Goal: Task Accomplishment & Management: Complete application form

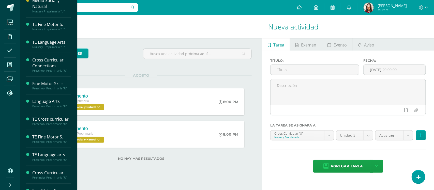
scroll to position [60, 0]
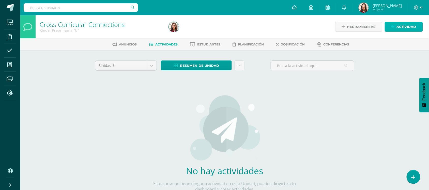
click at [395, 25] on icon at bounding box center [392, 27] width 3 height 4
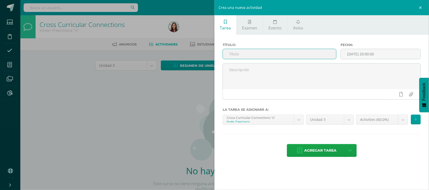
click at [299, 56] on input "text" at bounding box center [279, 54] width 113 height 10
type input "08.05 Activity Book P91"
click at [318, 151] on span "Agregar tarea" at bounding box center [320, 150] width 32 height 12
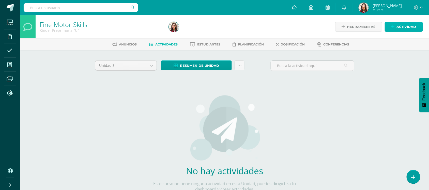
click at [401, 25] on span "Actividad" at bounding box center [407, 26] width 20 height 9
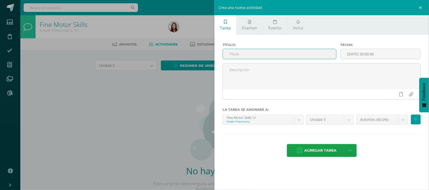
click at [282, 52] on input "text" at bounding box center [279, 54] width 113 height 10
type input "0"
type input "Booklet C1"
click at [312, 149] on span "Agregar tarea" at bounding box center [320, 150] width 32 height 12
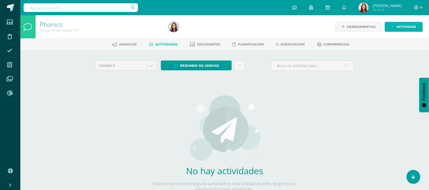
click at [414, 27] on span "Actividad" at bounding box center [407, 26] width 20 height 9
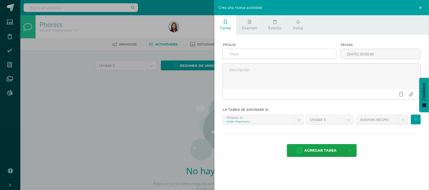
click at [262, 56] on input "text" at bounding box center [279, 54] width 113 height 10
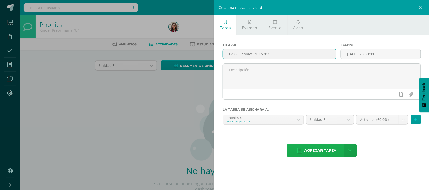
type input "04.08 Phonics P197-202"
click at [325, 149] on span "Agregar tarea" at bounding box center [320, 150] width 32 height 12
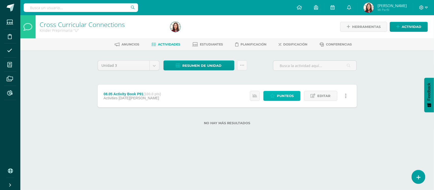
click at [281, 97] on span "Punteos" at bounding box center [285, 95] width 17 height 9
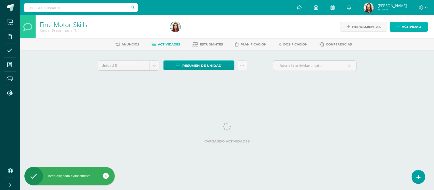
click at [403, 30] on span "Actividad" at bounding box center [412, 26] width 20 height 9
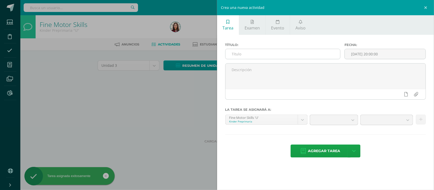
click at [301, 56] on input "text" at bounding box center [282, 54] width 115 height 10
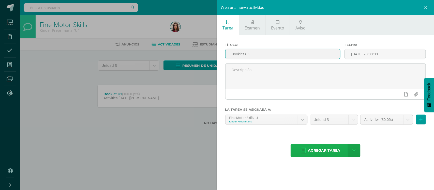
type input "Booklet C3"
click at [314, 149] on span "Agregar tarea" at bounding box center [324, 150] width 32 height 12
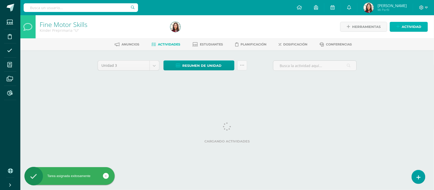
click at [405, 26] on span "Actividad" at bounding box center [412, 26] width 20 height 9
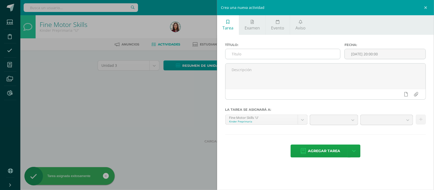
click at [317, 55] on input "text" at bounding box center [282, 54] width 115 height 10
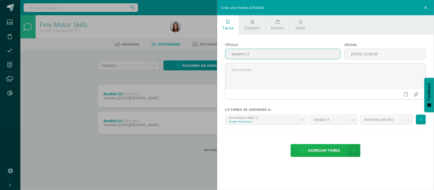
type input "Booklet C7"
click at [328, 152] on span "Agregar tarea" at bounding box center [324, 150] width 32 height 12
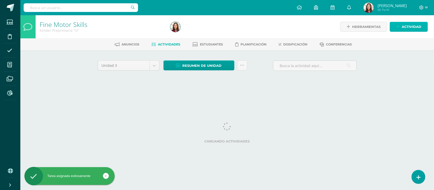
click at [404, 26] on span "Actividad" at bounding box center [412, 26] width 20 height 9
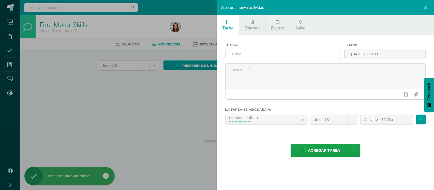
click at [282, 55] on input "text" at bounding box center [282, 54] width 115 height 10
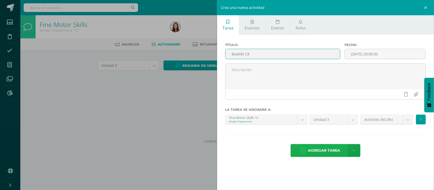
type input "Booklet C8"
click at [316, 148] on span "Agregar tarea" at bounding box center [324, 150] width 32 height 12
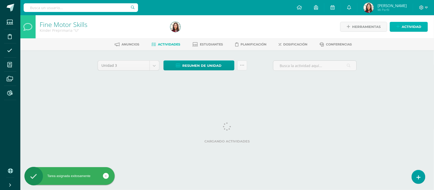
click at [402, 30] on span "Actividad" at bounding box center [412, 26] width 20 height 9
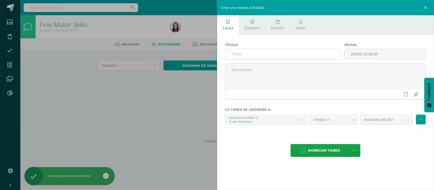
click at [316, 56] on input "text" at bounding box center [282, 54] width 115 height 10
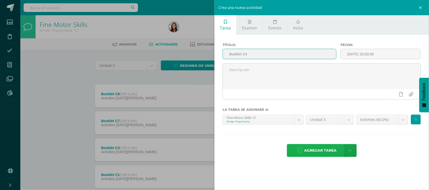
type input "Booklet C4"
click at [320, 154] on span "Agregar tarea" at bounding box center [320, 150] width 32 height 12
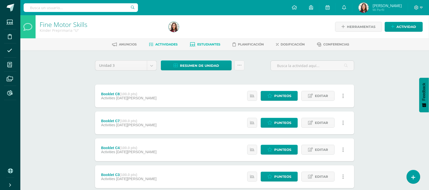
click at [213, 44] on span "Estudiantes" at bounding box center [208, 44] width 23 height 4
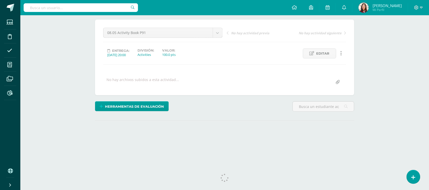
scroll to position [48, 0]
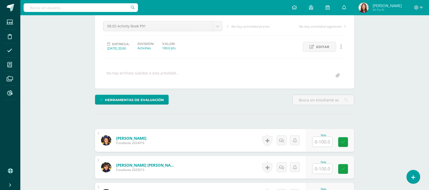
click at [328, 142] on input "text" at bounding box center [323, 142] width 20 height 10
type input "70"
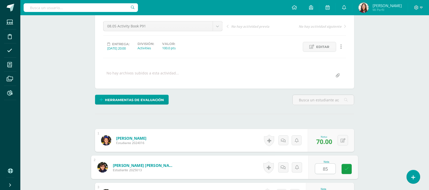
type input "85"
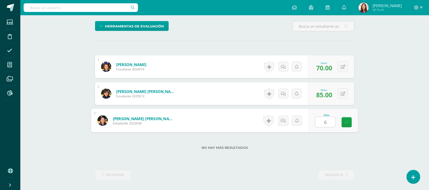
type input "60"
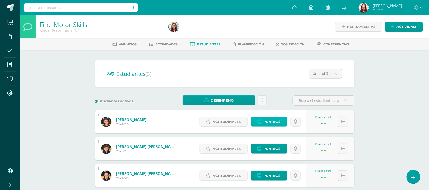
click at [270, 121] on span "Punteos" at bounding box center [272, 121] width 17 height 9
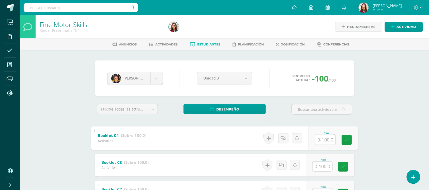
click at [322, 140] on input "text" at bounding box center [325, 139] width 20 height 10
type input "100"
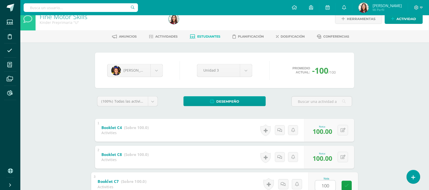
type input "100"
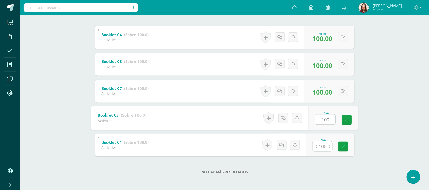
type input "100"
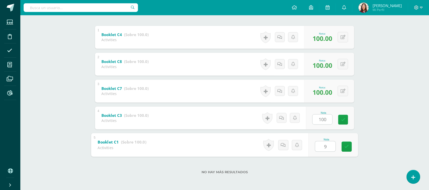
type input "95"
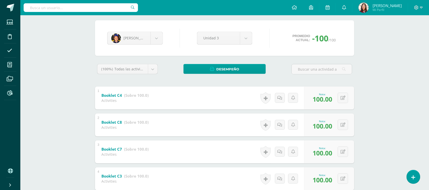
scroll to position [32, 0]
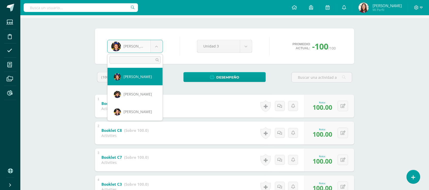
click at [159, 48] on body "Estudiantes Disciplina Asistencia Mis cursos Archivos Reportes Soporte Ayuda Re…" at bounding box center [214, 113] width 429 height 291
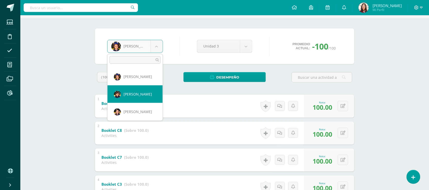
select select "601"
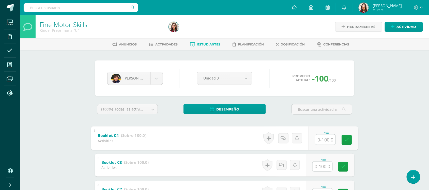
click at [326, 138] on input "text" at bounding box center [325, 139] width 20 height 10
type input "100"
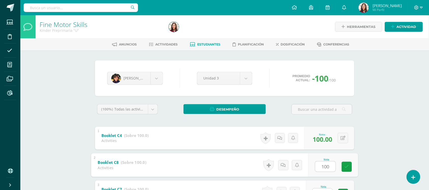
type input "100"
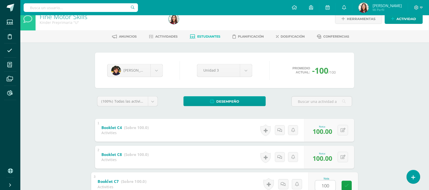
type input "100"
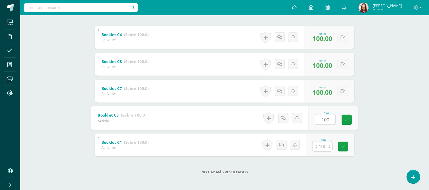
type input "100"
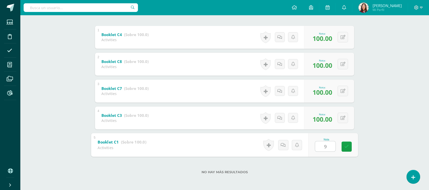
type input "95"
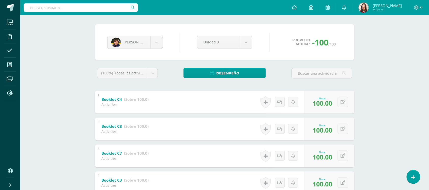
scroll to position [34, 0]
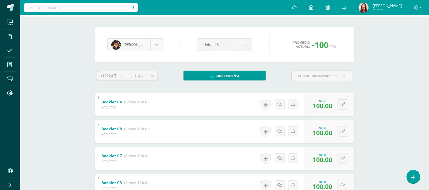
click at [159, 47] on body "Estudiantes Disciplina Asistencia Mis cursos Archivos Reportes Soporte Ayuda Re…" at bounding box center [214, 111] width 429 height 291
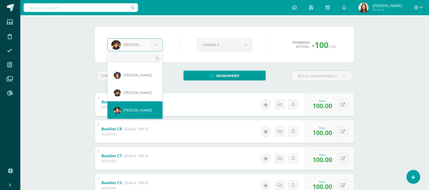
select select "568"
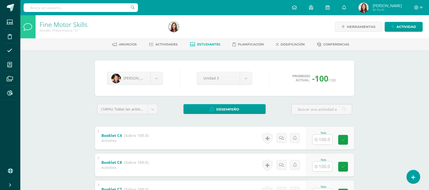
click at [324, 140] on input "text" at bounding box center [323, 140] width 20 height 10
type input "90"
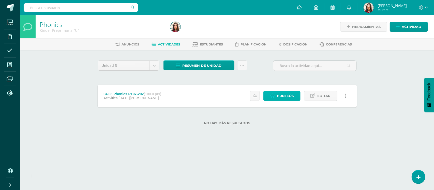
click at [286, 96] on span "Punteos" at bounding box center [285, 95] width 17 height 9
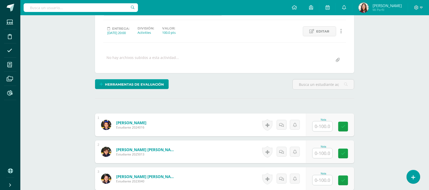
scroll to position [66, 0]
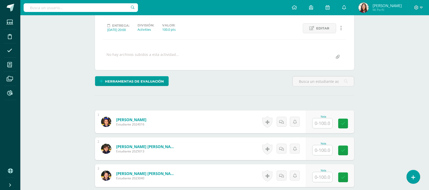
click at [324, 126] on input "text" at bounding box center [323, 123] width 20 height 10
type input "95"
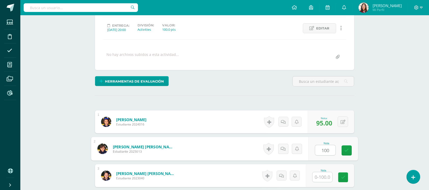
type input "100"
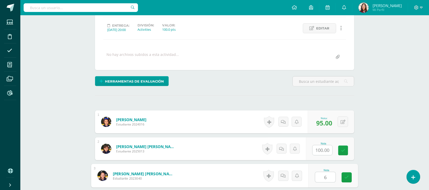
type input "65"
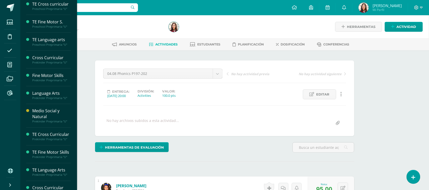
scroll to position [177, 0]
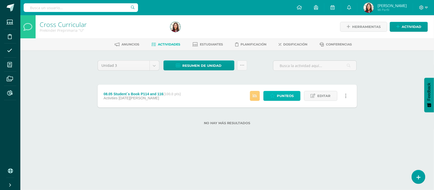
click at [285, 99] on span "Punteos" at bounding box center [285, 95] width 17 height 9
click at [398, 27] on icon at bounding box center [397, 27] width 3 height 4
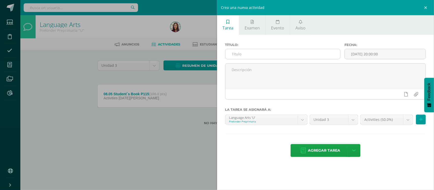
click at [326, 51] on input "text" at bounding box center [282, 54] width 115 height 10
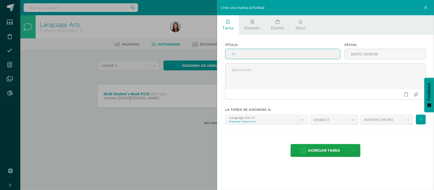
type input "1"
type input "08.11 Student´s Book P117-119"
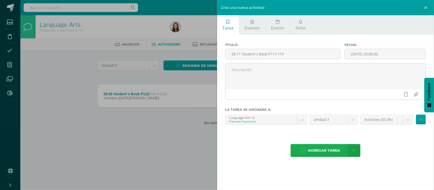
click at [337, 153] on span "Agregar tarea" at bounding box center [324, 150] width 32 height 12
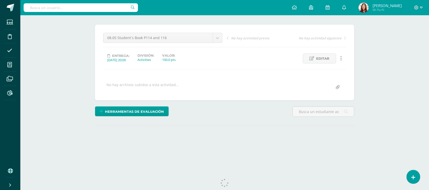
scroll to position [48, 0]
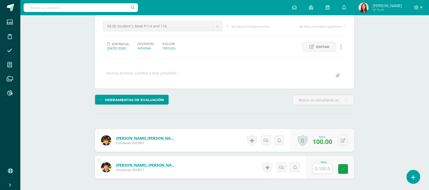
click at [320, 171] on input "text" at bounding box center [323, 169] width 20 height 10
type input "100"
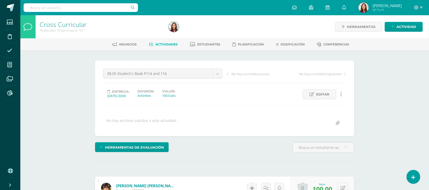
click at [159, 44] on span "Actividades" at bounding box center [167, 44] width 22 height 4
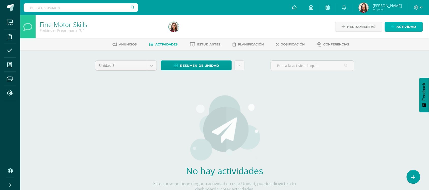
click at [399, 26] on span "Actividad" at bounding box center [407, 26] width 20 height 9
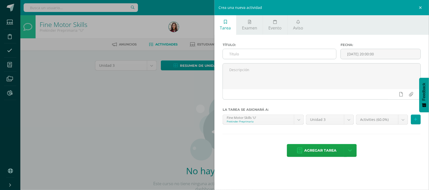
click at [288, 53] on input "text" at bounding box center [279, 54] width 113 height 10
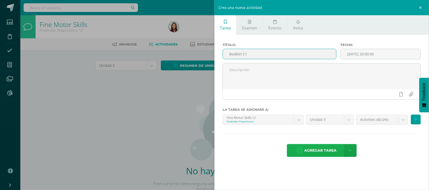
type input "Booklet C1"
click at [312, 152] on span "Agregar tarea" at bounding box center [320, 150] width 32 height 12
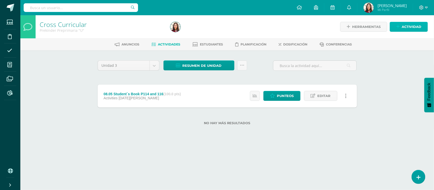
click at [404, 28] on span "Actividad" at bounding box center [412, 26] width 20 height 9
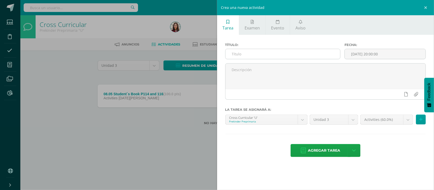
click at [303, 55] on input "text" at bounding box center [282, 54] width 115 height 10
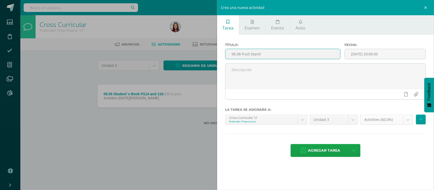
type input "06.08 Fruit Stand"
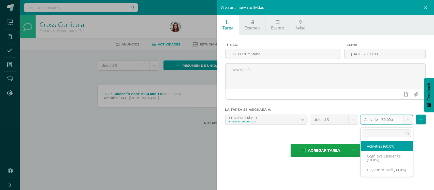
click at [410, 121] on body "Estudiantes Disciplina Asistencia Mis cursos Archivos Reportes Soporte Ayuda Re…" at bounding box center [217, 70] width 434 height 141
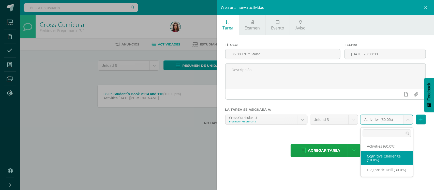
select select "204283"
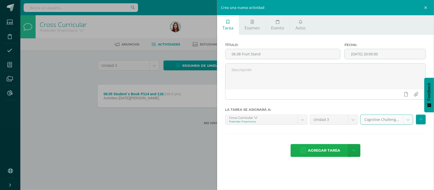
click at [309, 152] on span "Agregar tarea" at bounding box center [324, 150] width 32 height 12
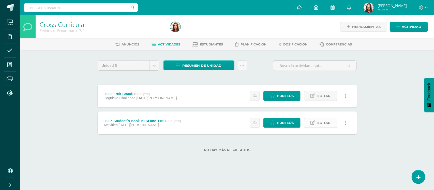
click at [315, 125] on icon at bounding box center [313, 123] width 5 height 4
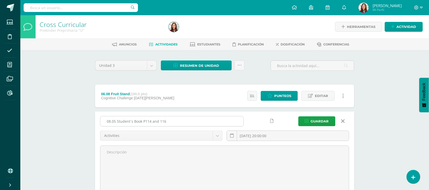
click at [170, 122] on input "08.05 Student´s Book P114 and 116" at bounding box center [171, 121] width 143 height 10
type input "08.05 Student´s Book P114 and Activity Book P27"
click at [316, 120] on span "Guardar" at bounding box center [320, 121] width 18 height 9
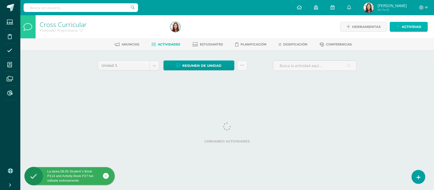
click at [398, 30] on link "Actividad" at bounding box center [409, 27] width 38 height 10
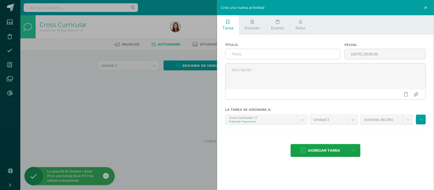
click at [297, 55] on input "text" at bounding box center [282, 54] width 115 height 10
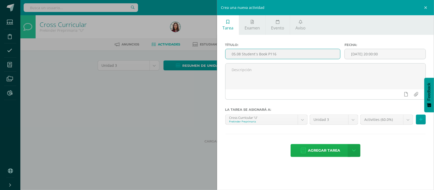
type input "05.08 Student´s Book P116"
click at [329, 150] on span "Agregar tarea" at bounding box center [324, 150] width 32 height 12
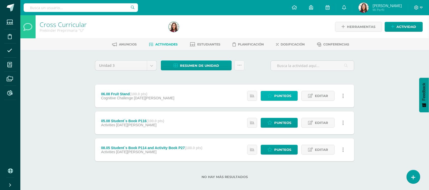
click at [271, 97] on icon at bounding box center [269, 96] width 5 height 4
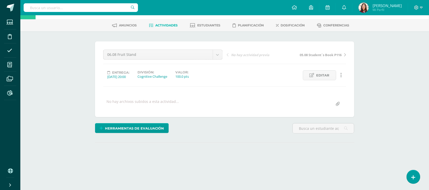
scroll to position [48, 0]
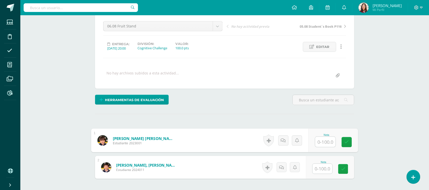
click at [326, 140] on input "text" at bounding box center [325, 142] width 20 height 10
type input "100"
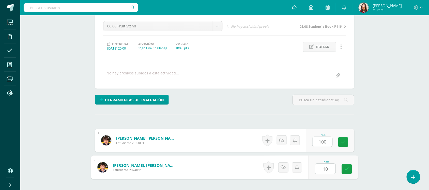
type input "100"
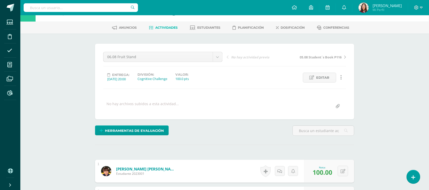
scroll to position [14, 0]
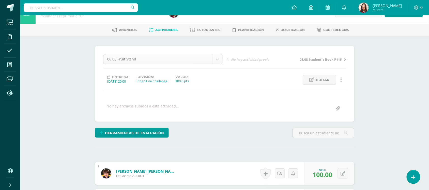
click at [215, 61] on body "Estudiantes Disciplina Asistencia Mis cursos Archivos Reportes Soporte Ayuda Re…" at bounding box center [214, 128] width 429 height 285
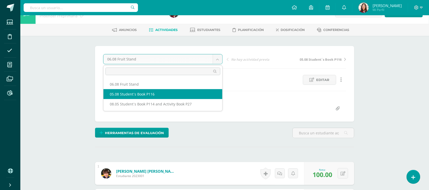
select select "/dashboard/teacher/grade-activity/217730/"
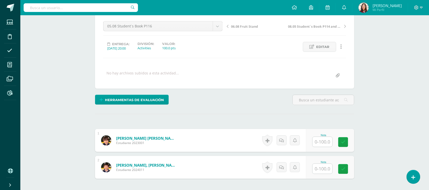
scroll to position [48, 0]
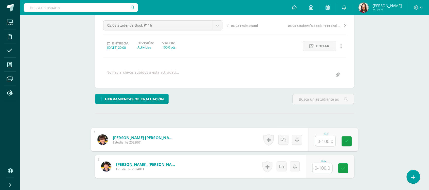
click at [318, 143] on input "text" at bounding box center [325, 141] width 20 height 10
type input "100"
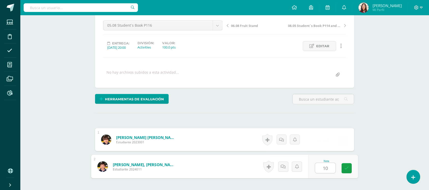
type input "100"
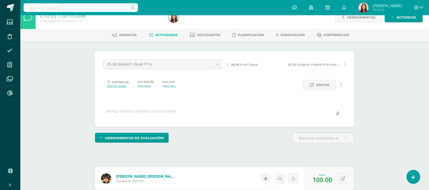
scroll to position [8, 0]
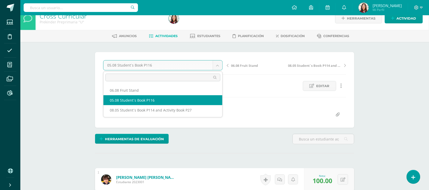
click at [218, 66] on body "Estudiantes Disciplina Asistencia Mis cursos Archivos Reportes Soporte Ayuda Re…" at bounding box center [214, 134] width 429 height 285
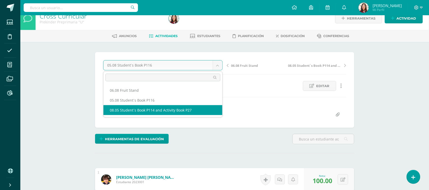
select select "/dashboard/teacher/grade-activity/217344/"
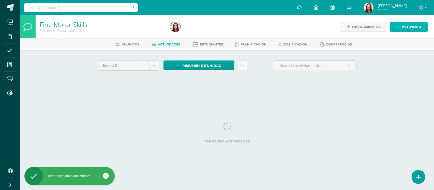
click at [409, 25] on span "Actividad" at bounding box center [412, 26] width 20 height 9
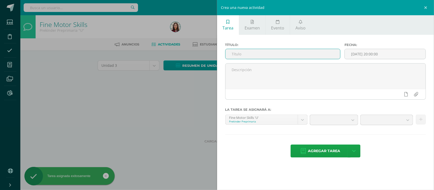
click at [308, 58] on input "text" at bounding box center [282, 54] width 115 height 10
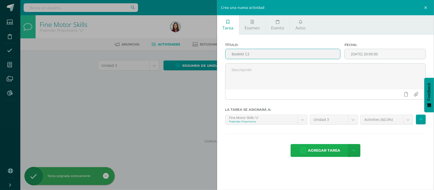
type input "Booklet C2"
click at [312, 150] on span "Agregar tarea" at bounding box center [324, 150] width 32 height 12
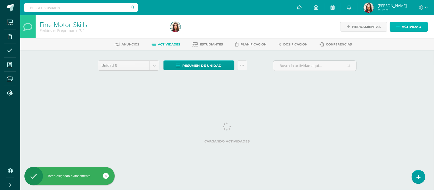
click at [406, 27] on span "Actividad" at bounding box center [412, 26] width 20 height 9
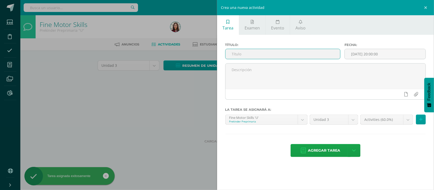
click at [317, 54] on input "text" at bounding box center [282, 54] width 115 height 10
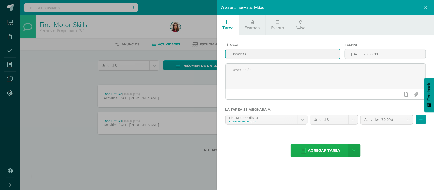
type input "Booklet C3"
click at [327, 148] on span "Agregar tarea" at bounding box center [324, 150] width 32 height 12
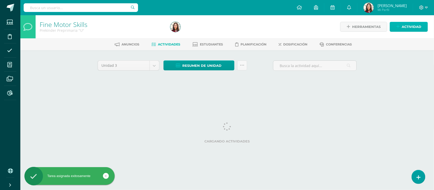
click at [419, 23] on span "Actividad" at bounding box center [412, 26] width 20 height 9
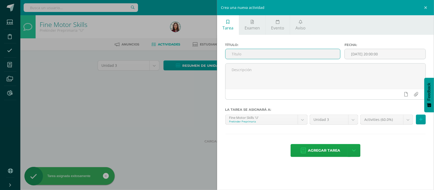
click at [332, 52] on input "text" at bounding box center [282, 54] width 115 height 10
type input "Booklet C4"
click at [306, 155] on link "Agregar tarea" at bounding box center [320, 150] width 60 height 13
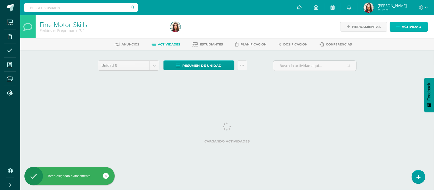
click at [404, 27] on span "Actividad" at bounding box center [412, 26] width 20 height 9
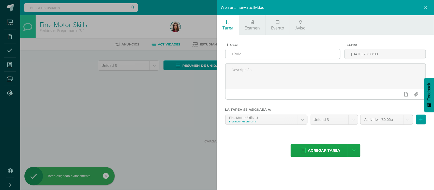
click at [318, 57] on input "text" at bounding box center [282, 54] width 115 height 10
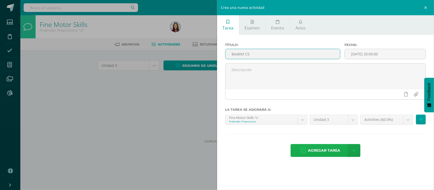
type input "Booklet C5"
click at [328, 156] on span "Agregar tarea" at bounding box center [324, 150] width 32 height 12
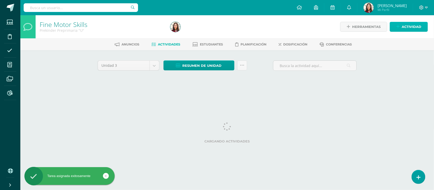
click at [411, 25] on span "Actividad" at bounding box center [412, 26] width 20 height 9
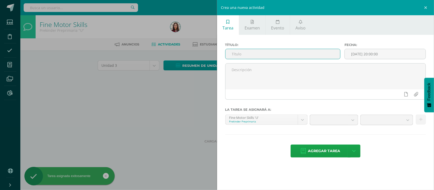
click at [326, 54] on input "text" at bounding box center [282, 54] width 115 height 10
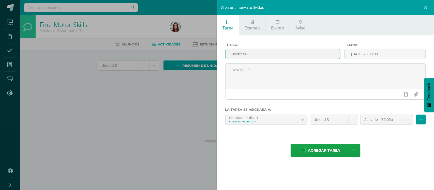
type input "Booklet C6"
click at [314, 144] on div "Título: Booklet C6 Fecha: 2025-08-12 20:00:00 La tarea se asignará a: Fine Moto…" at bounding box center [325, 100] width 217 height 131
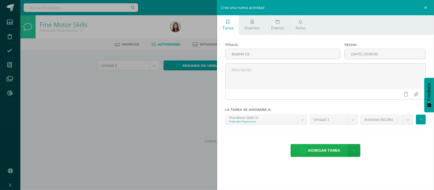
click at [314, 148] on span "Agregar tarea" at bounding box center [324, 150] width 32 height 12
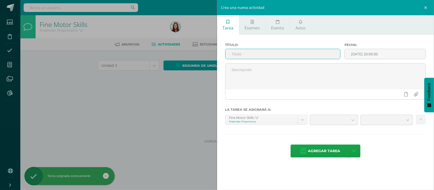
click at [316, 57] on input "text" at bounding box center [282, 54] width 115 height 10
type input "0"
type input "2"
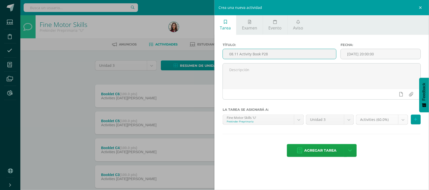
type input "08.11 Activity Book P28"
click at [405, 122] on body "Tarea asignada exitosamente Estudiantes Disciplina Asistencia Mis cursos Archiv…" at bounding box center [214, 138] width 429 height 276
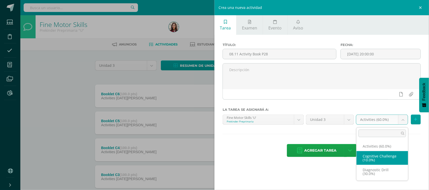
select select "204250"
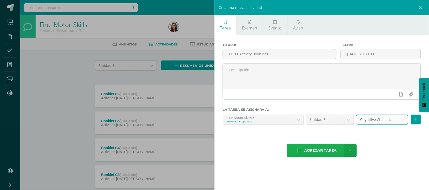
click at [310, 156] on span "Agregar tarea" at bounding box center [320, 150] width 32 height 12
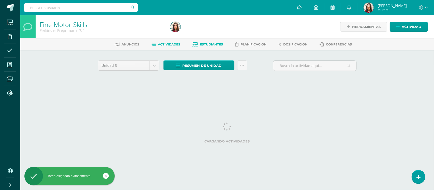
click at [213, 44] on span "Estudiantes" at bounding box center [211, 44] width 23 height 4
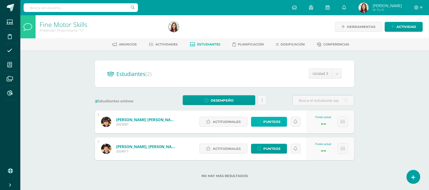
click at [270, 121] on span "Punteos" at bounding box center [272, 121] width 17 height 9
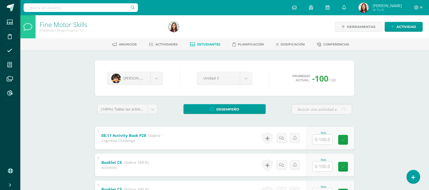
click at [328, 138] on input "text" at bounding box center [323, 140] width 20 height 10
type input "100"
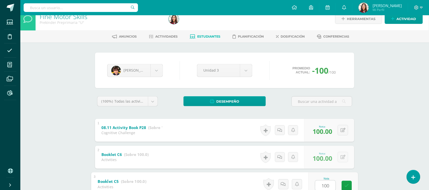
type input "100"
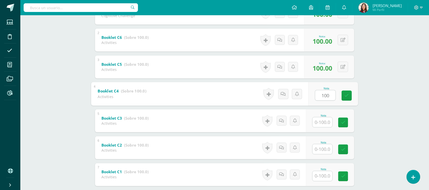
type input "100"
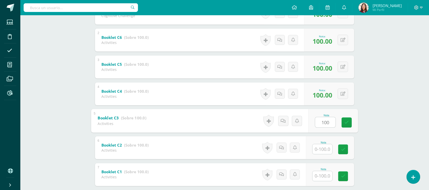
type input "100"
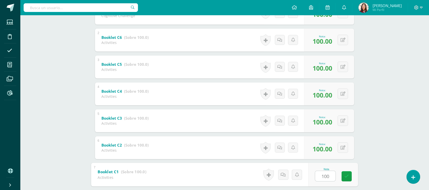
type input "1001"
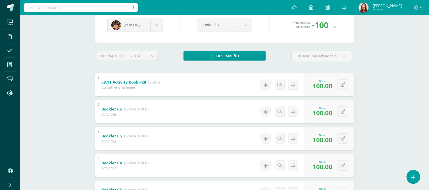
scroll to position [52, 0]
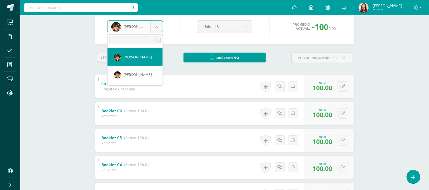
click at [158, 29] on body "Estudiantes Disciplina Asistencia Mis cursos Archivos Reportes Soporte Ayuda Re…" at bounding box center [214, 120] width 429 height 345
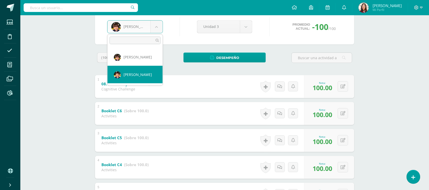
select select "581"
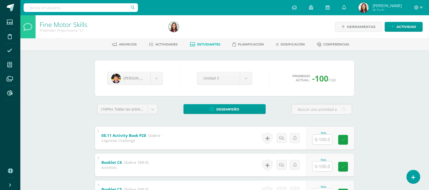
click at [323, 139] on input "text" at bounding box center [323, 140] width 20 height 10
type input "100"
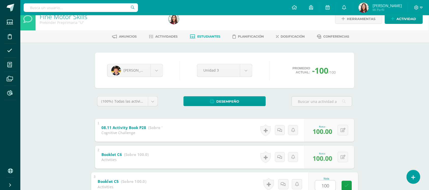
type input "100"
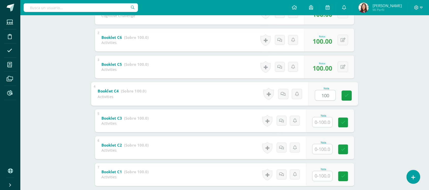
type input "100"
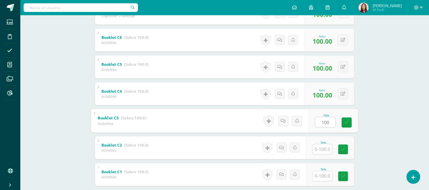
type input "100"
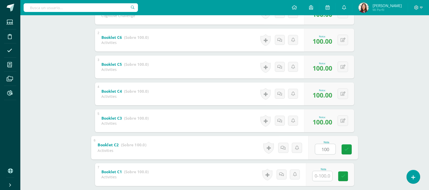
type input "100"
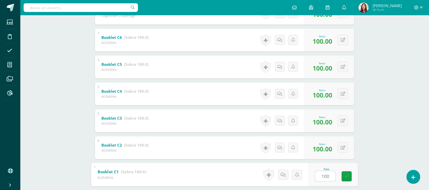
type input "1001"
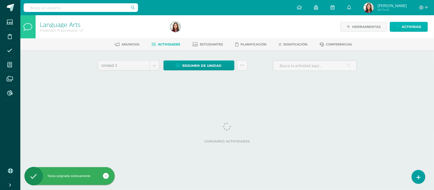
click at [411, 29] on span "Actividad" at bounding box center [412, 26] width 20 height 9
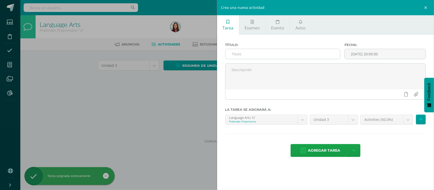
click at [315, 55] on input "text" at bounding box center [282, 54] width 115 height 10
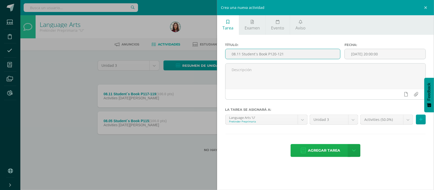
type input "08.11 Student´s Book P120-121"
click at [329, 150] on span "Agregar tarea" at bounding box center [324, 150] width 32 height 12
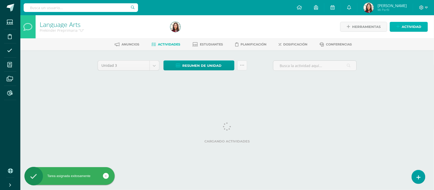
click at [407, 27] on span "Actividad" at bounding box center [412, 26] width 20 height 9
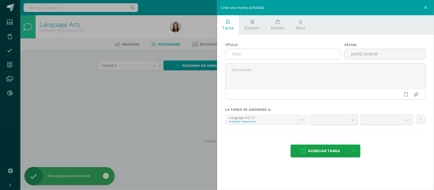
click at [323, 54] on input "text" at bounding box center [282, 54] width 115 height 10
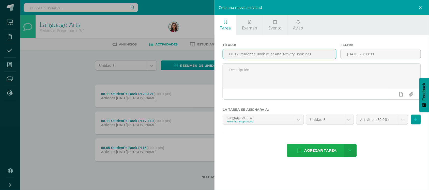
type input "08.12 Student´s Book P122 and Activity Book P29"
click at [317, 153] on span "Agregar tarea" at bounding box center [320, 150] width 32 height 12
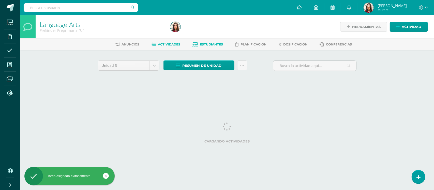
click at [198, 45] on link "Estudiantes" at bounding box center [207, 44] width 30 height 8
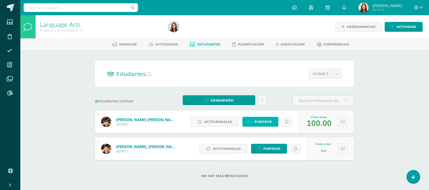
click at [266, 121] on span "Punteos" at bounding box center [263, 121] width 17 height 9
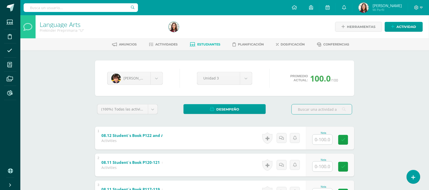
click at [326, 142] on input "text" at bounding box center [323, 140] width 20 height 10
type input "90"
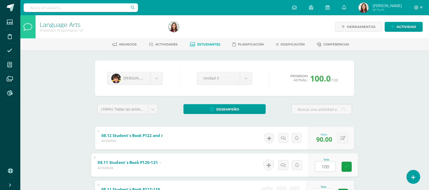
type input "100"
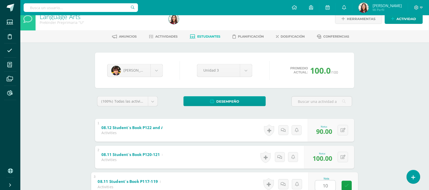
type input "100"
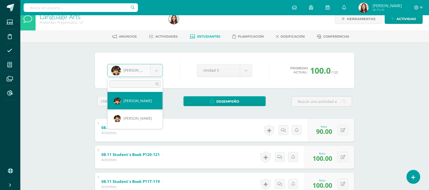
click at [158, 70] on body "Estudiantes Disciplina Asistencia Mis cursos Archivos Reportes Soporte Ayuda Re…" at bounding box center [214, 124] width 429 height 264
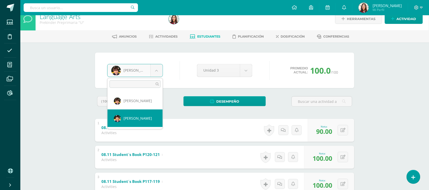
select select "581"
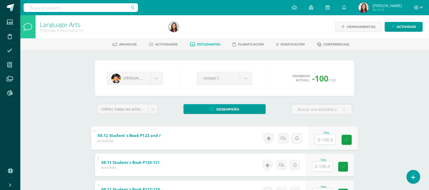
click at [319, 140] on input "text" at bounding box center [325, 139] width 20 height 10
type input "100"
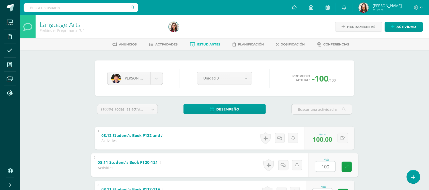
type input "100"
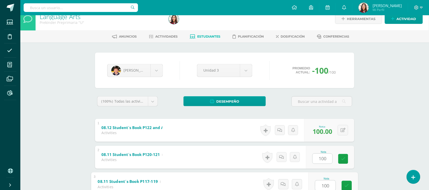
type input "100"
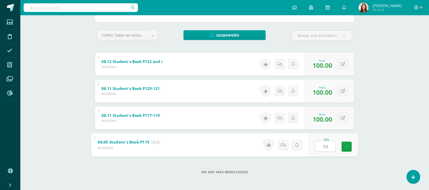
type input "100"
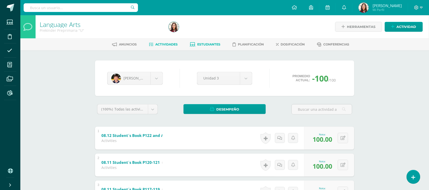
click at [167, 45] on span "Actividades" at bounding box center [167, 44] width 22 height 4
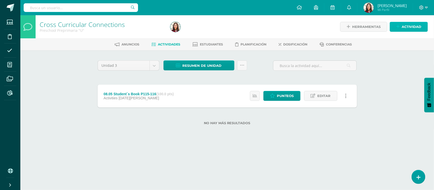
click at [405, 27] on span "Actividad" at bounding box center [412, 26] width 20 height 9
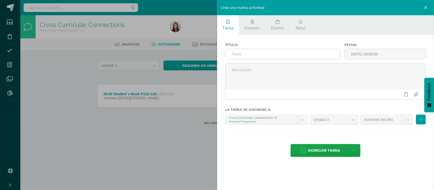
click at [275, 53] on input "text" at bounding box center [282, 54] width 115 height 10
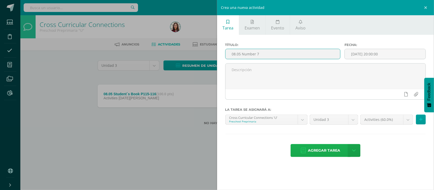
type input "08.05 Number 7"
click at [321, 153] on span "Agregar tarea" at bounding box center [324, 150] width 32 height 12
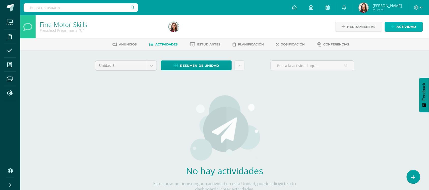
click at [407, 26] on span "Actividad" at bounding box center [407, 26] width 20 height 9
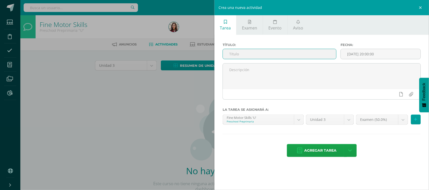
click at [298, 56] on input "text" at bounding box center [279, 54] width 113 height 10
drag, startPoint x: 276, startPoint y: 54, endPoint x: 216, endPoint y: 52, distance: 59.5
click at [216, 52] on div "Título: Booklet C1 Fecha: 2025-08-12 20:00:00 La tarea se asignará a: Fine Moto…" at bounding box center [322, 100] width 215 height 131
type input "Booklet C1"
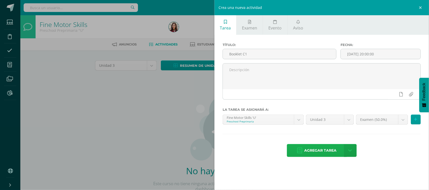
click at [331, 154] on span "Agregar tarea" at bounding box center [320, 150] width 32 height 12
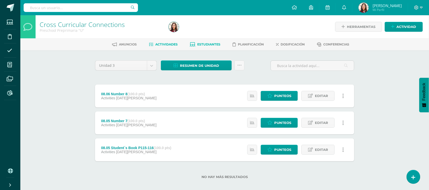
click at [213, 45] on span "Estudiantes" at bounding box center [208, 44] width 23 height 4
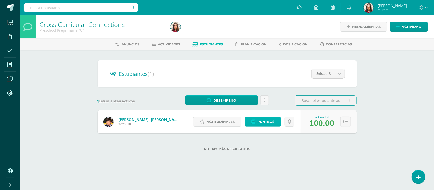
click at [256, 119] on link "Punteos" at bounding box center [263, 122] width 36 height 10
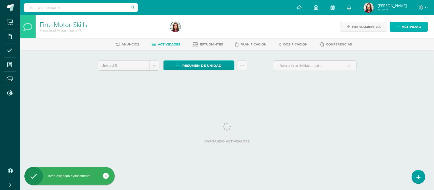
click at [410, 25] on span "Actividad" at bounding box center [412, 26] width 20 height 9
click at [402, 26] on span "Actividad" at bounding box center [412, 26] width 20 height 9
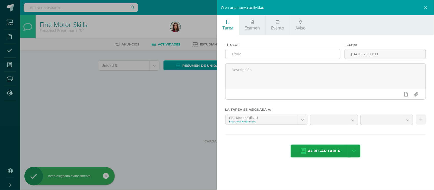
click at [318, 52] on input "text" at bounding box center [282, 54] width 115 height 10
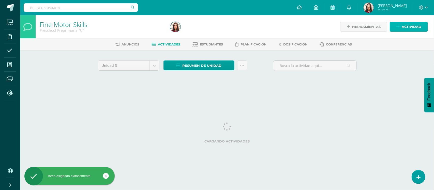
click at [415, 26] on span "Actividad" at bounding box center [412, 26] width 20 height 9
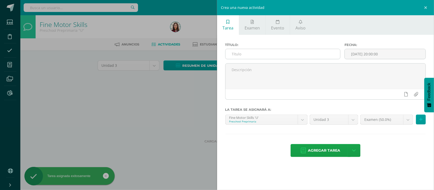
click at [326, 56] on input "text" at bounding box center [282, 54] width 115 height 10
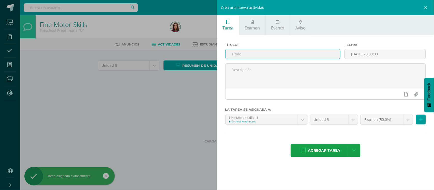
paste input "Booklet C1"
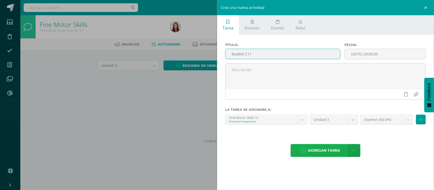
type input "Booklet C11"
click at [309, 155] on span "Agregar tarea" at bounding box center [324, 150] width 32 height 12
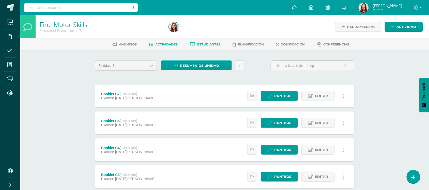
click at [204, 41] on link "Estudiantes" at bounding box center [205, 44] width 30 height 8
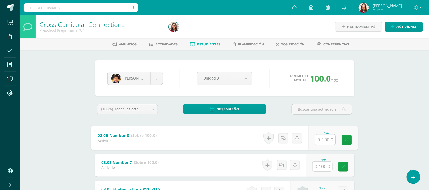
click at [326, 142] on input "text" at bounding box center [325, 139] width 20 height 10
type input "100"
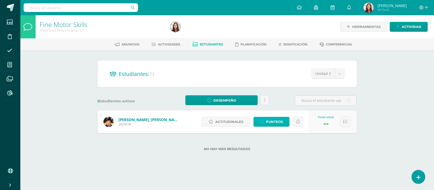
click at [274, 124] on span "Punteos" at bounding box center [274, 121] width 17 height 9
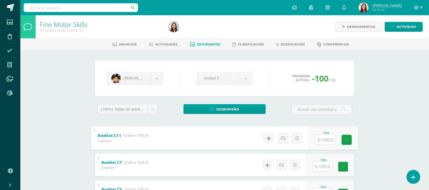
click at [318, 140] on input "text" at bounding box center [325, 139] width 20 height 10
type input "100"
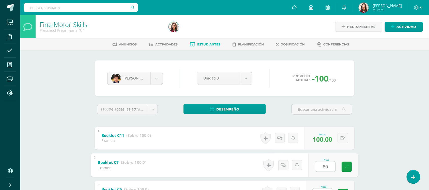
type input "80"
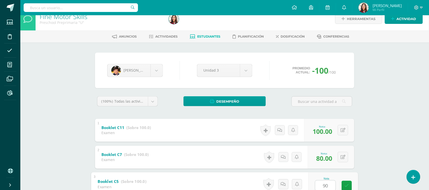
type input "90"
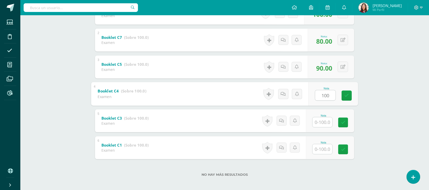
type input "100"
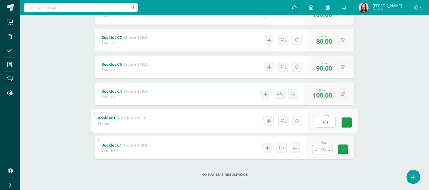
type input "90"
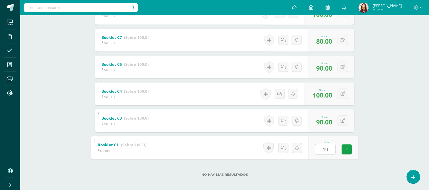
type input "100"
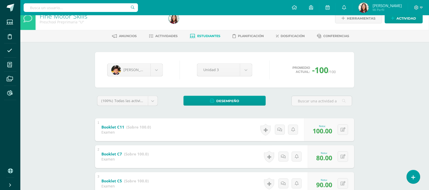
scroll to position [6, 0]
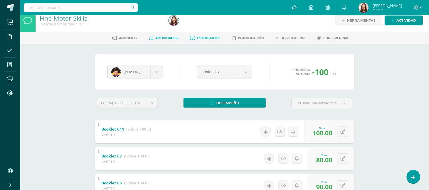
click at [166, 37] on span "Actividades" at bounding box center [167, 38] width 22 height 4
